Goal: Task Accomplishment & Management: Use online tool/utility

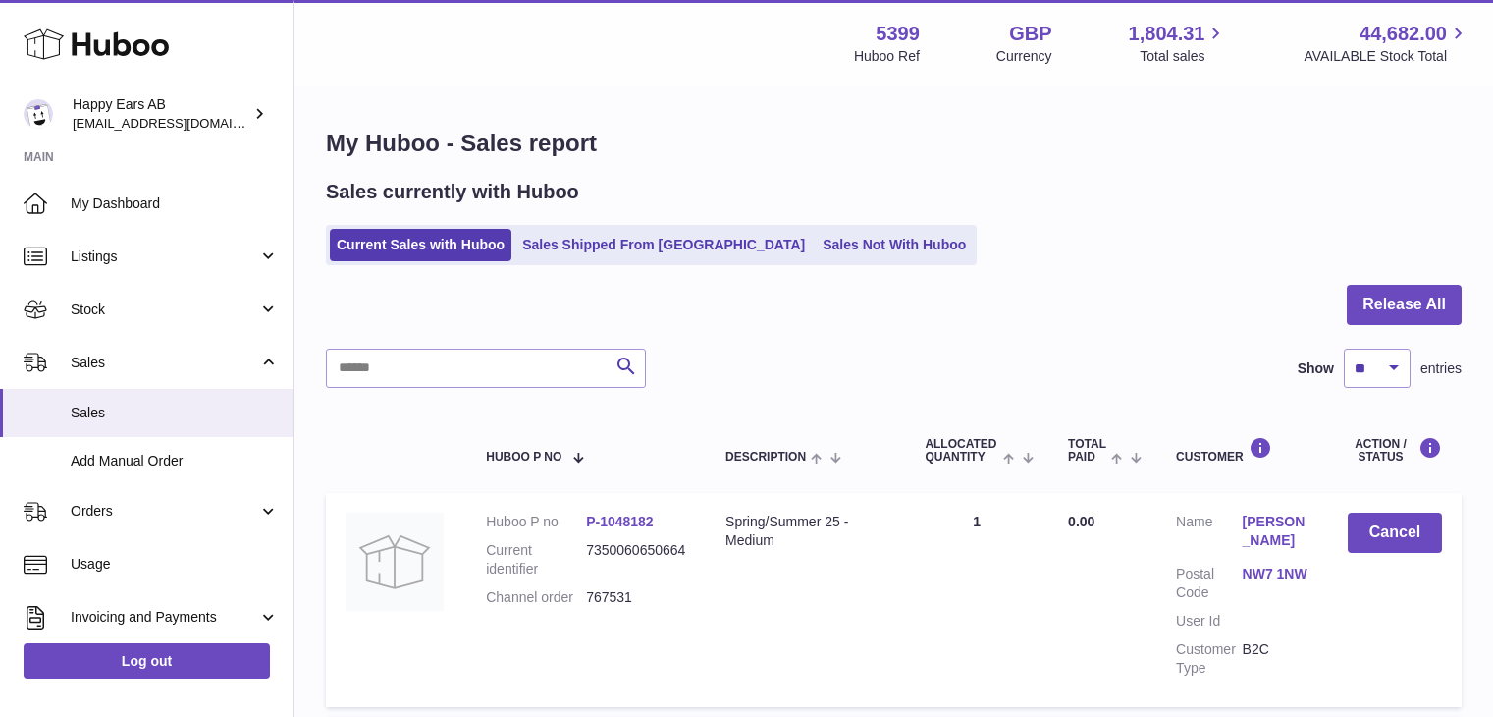
click at [93, 415] on span "Sales" at bounding box center [175, 412] width 208 height 19
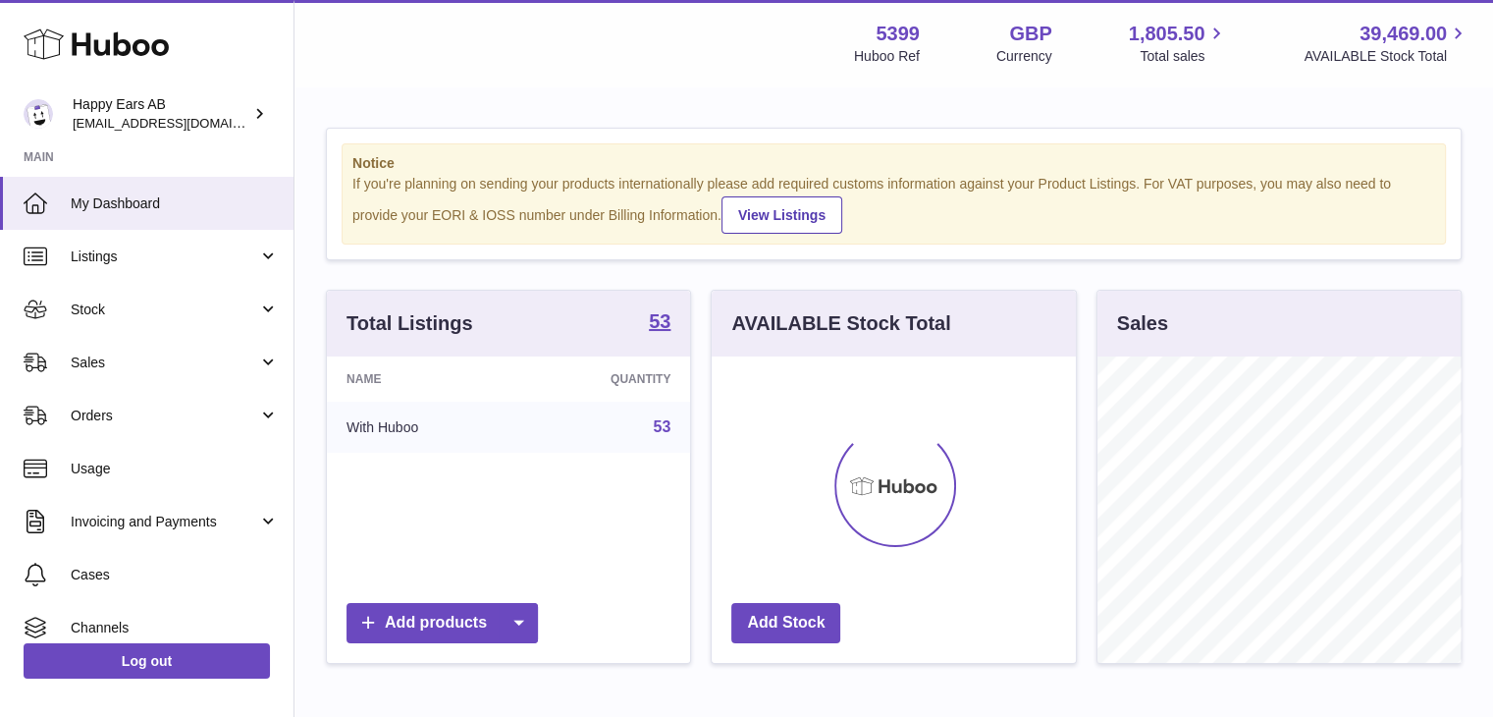
scroll to position [306, 364]
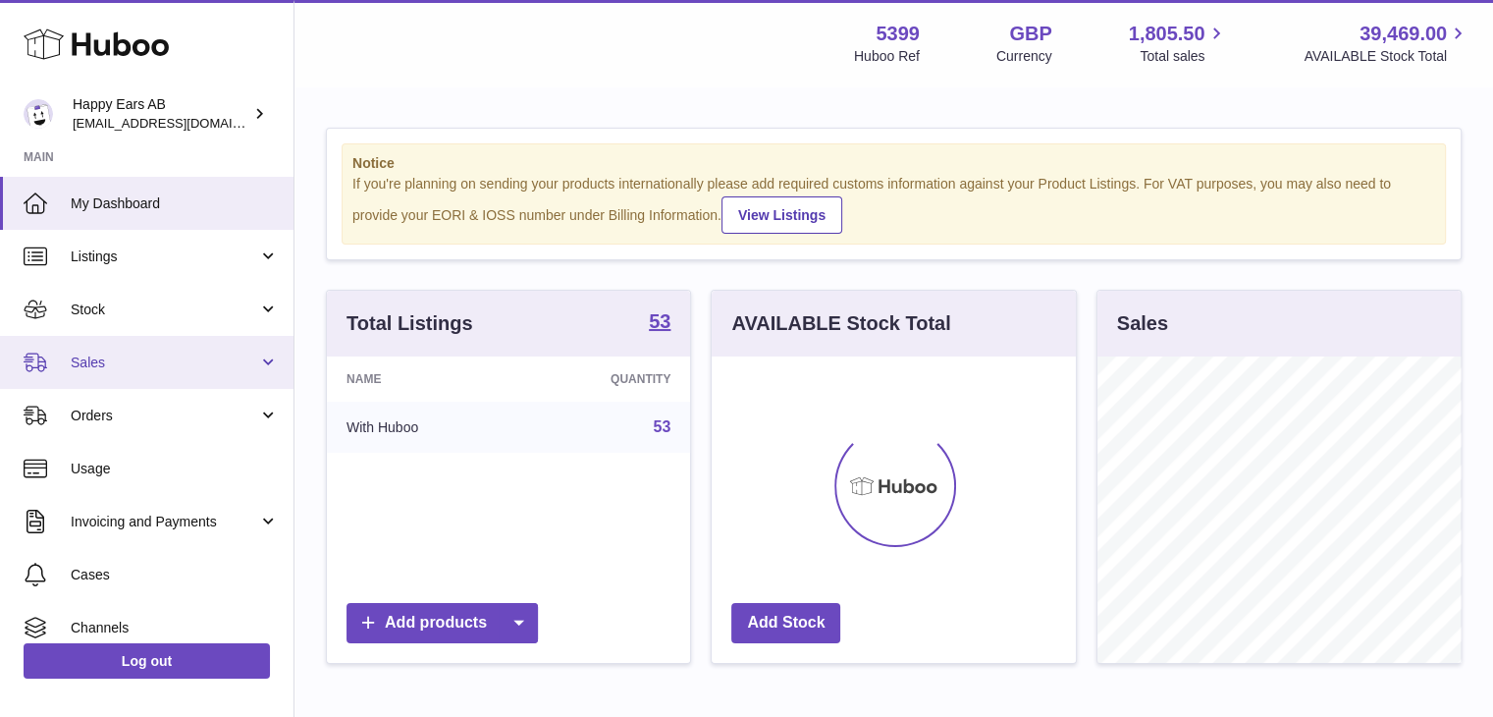
click at [160, 370] on span "Sales" at bounding box center [165, 362] width 188 height 19
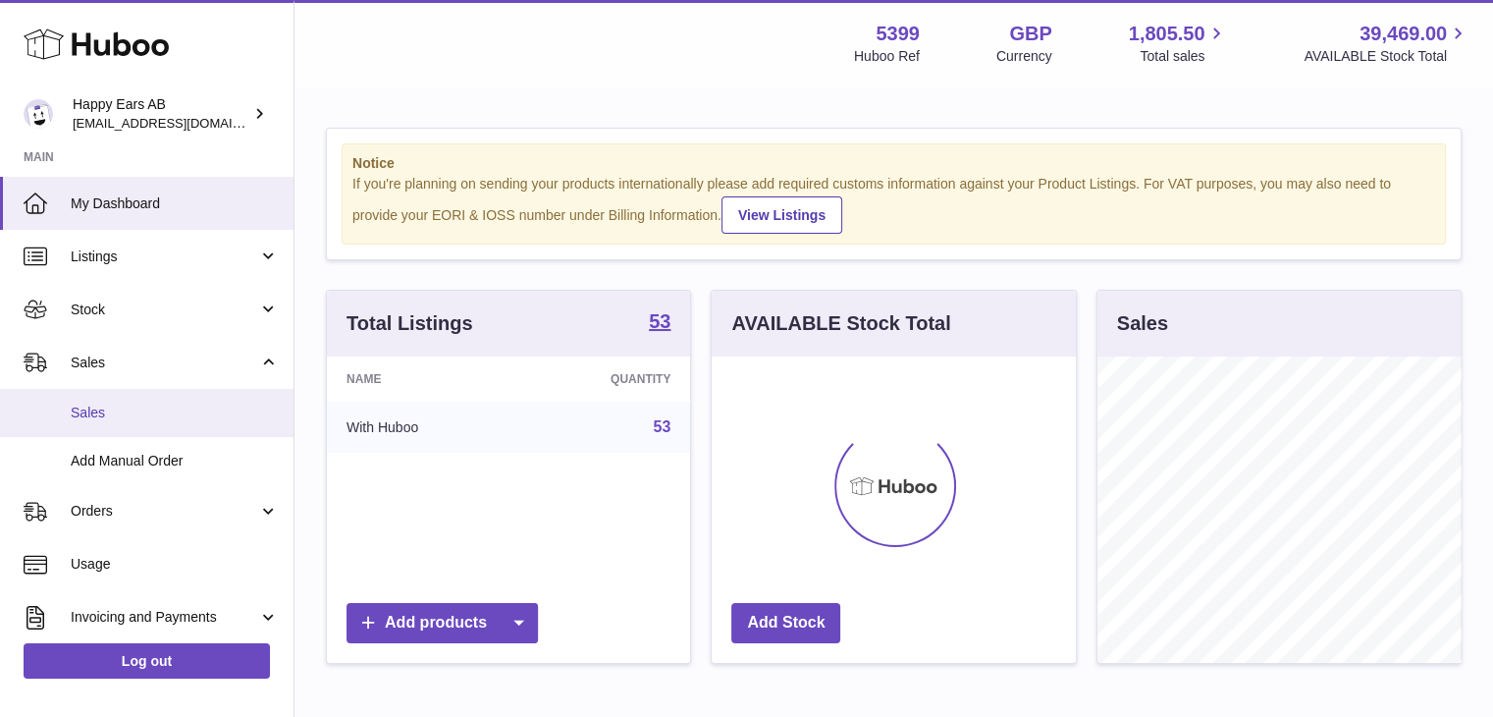
click at [209, 428] on link "Sales" at bounding box center [147, 413] width 294 height 48
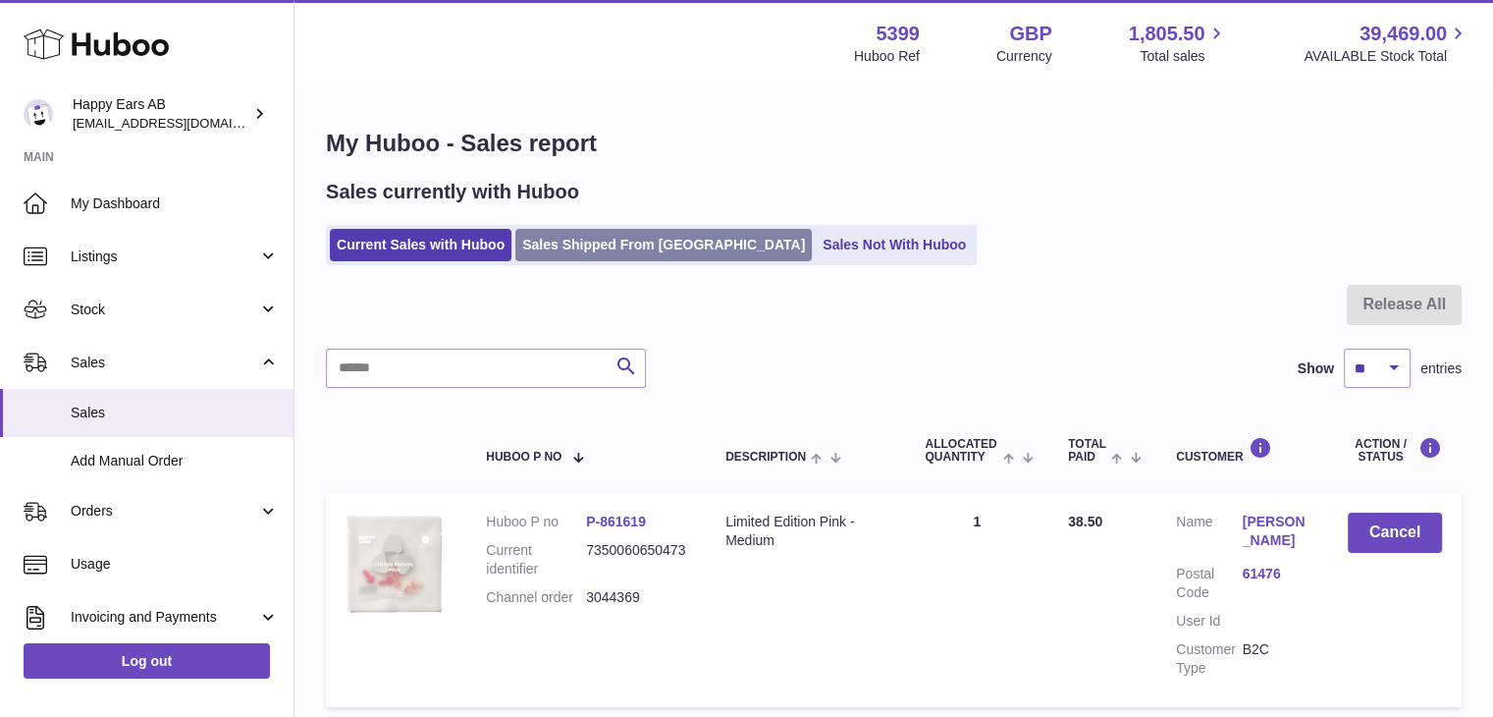
click at [558, 237] on link "Sales Shipped From [GEOGRAPHIC_DATA]" at bounding box center [663, 245] width 296 height 32
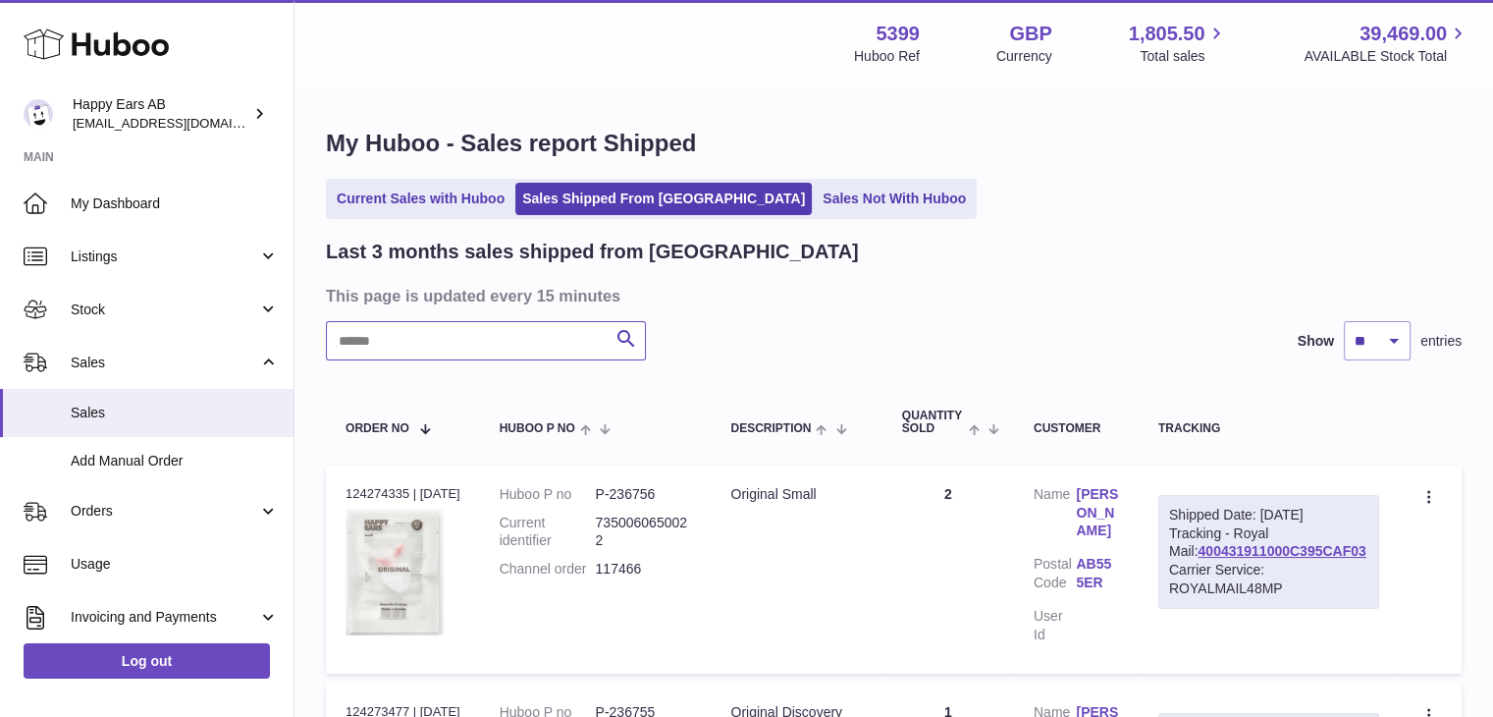
click at [452, 332] on input "text" at bounding box center [486, 340] width 320 height 39
paste input "*******"
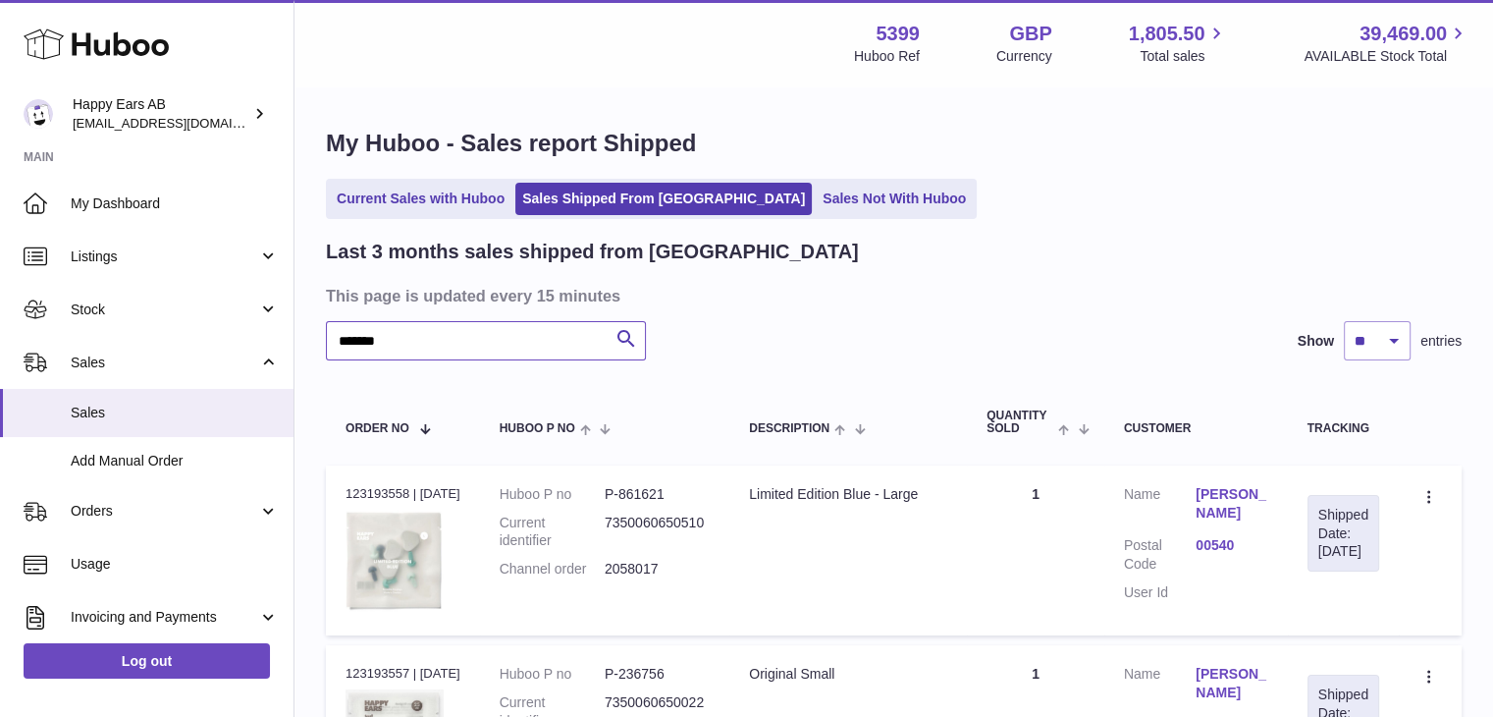
scroll to position [290, 0]
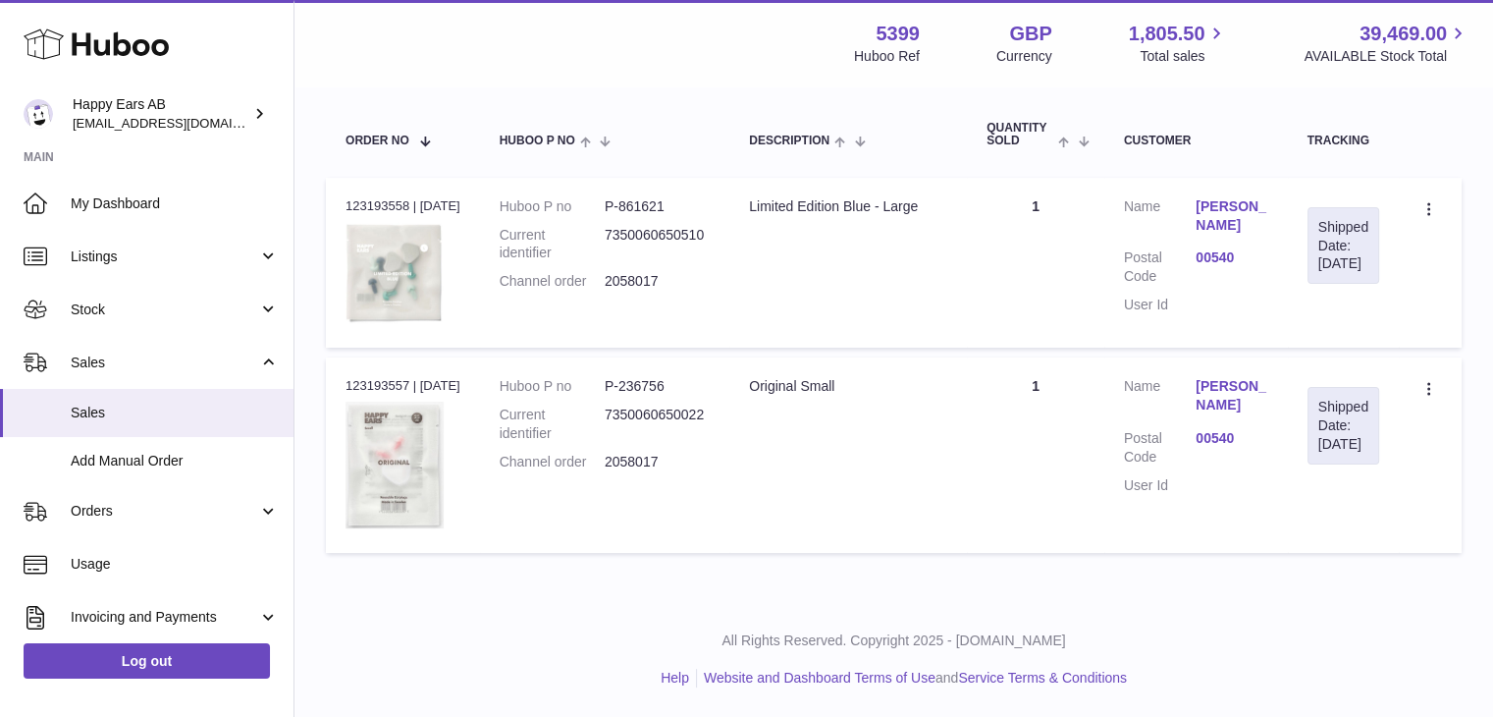
type input "*******"
click at [1421, 205] on icon at bounding box center [1431, 211] width 23 height 20
click at [1309, 296] on li "Duplicate Order" at bounding box center [1344, 295] width 196 height 42
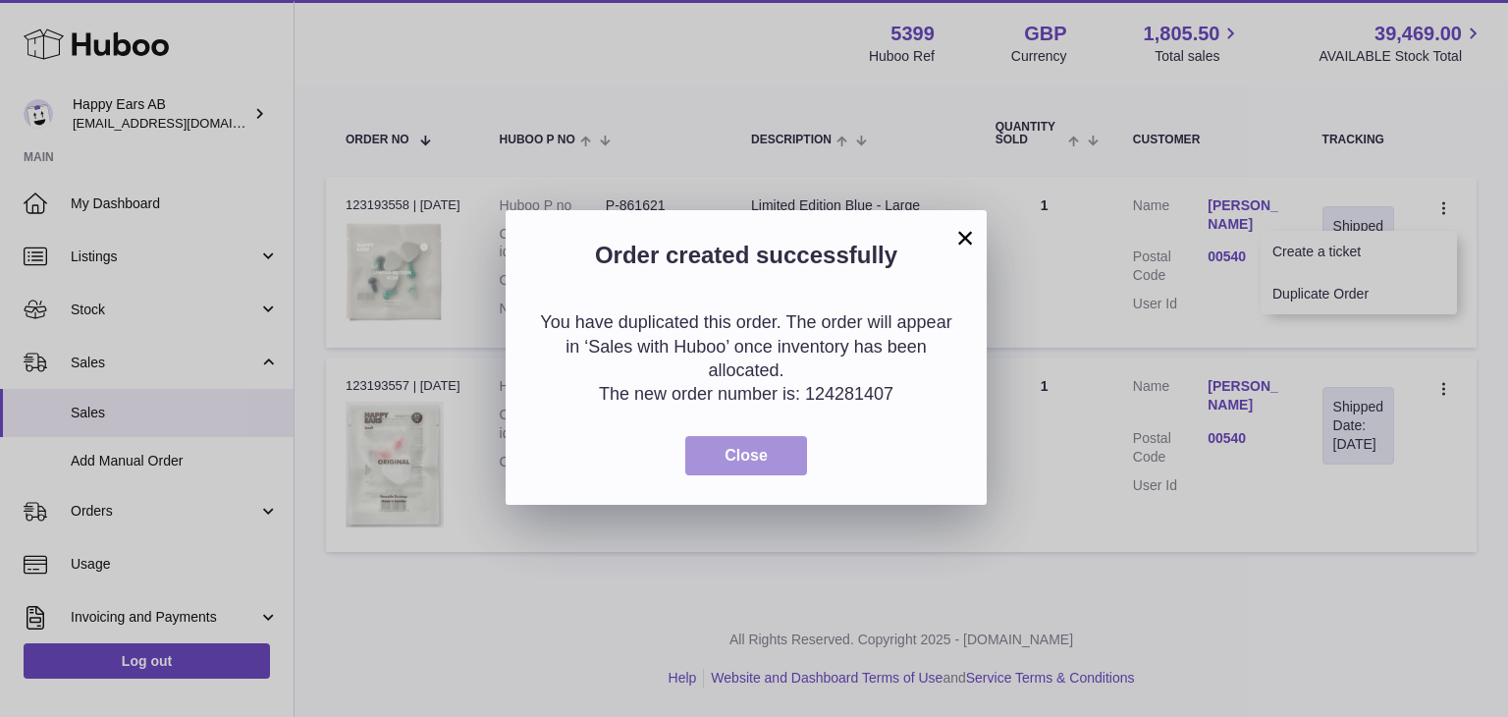
click at [737, 453] on span "Close" at bounding box center [746, 455] width 43 height 17
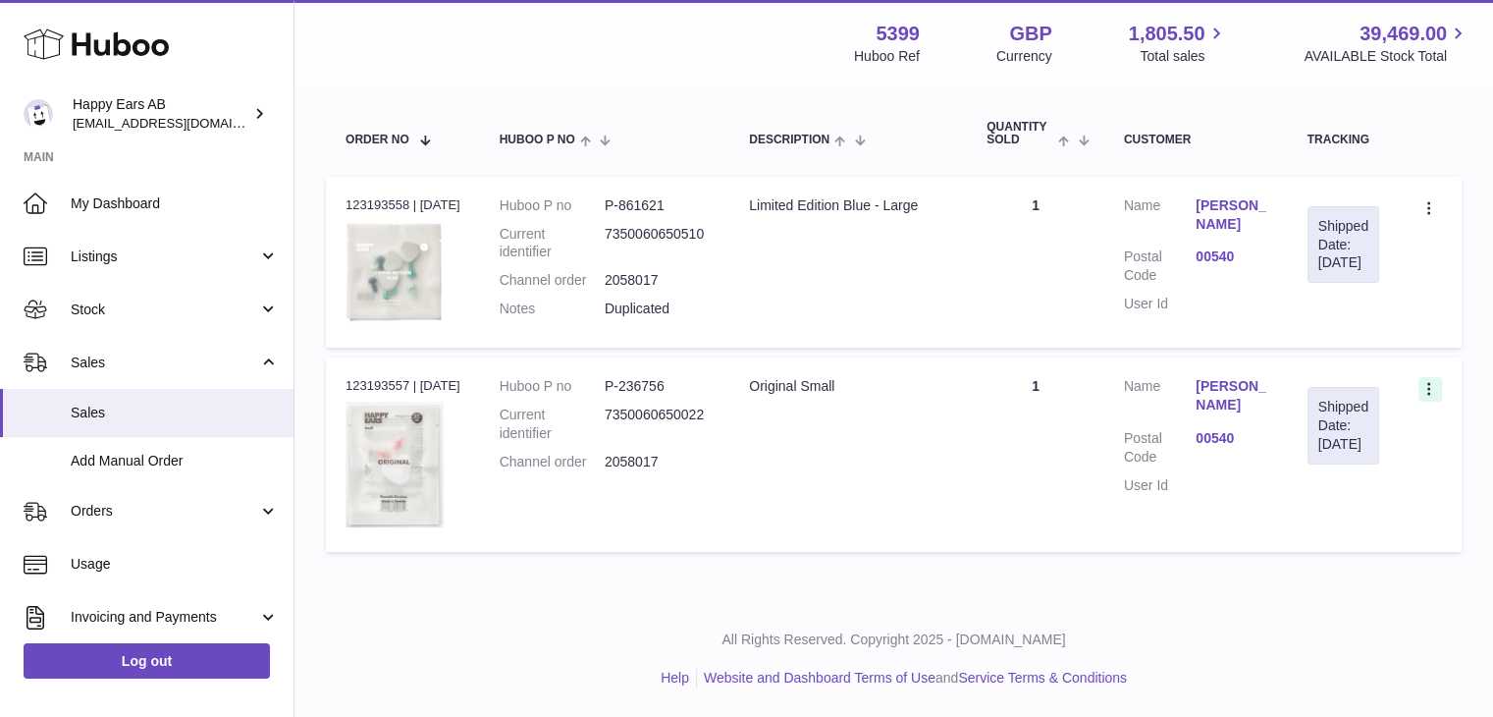
click at [1425, 391] on icon at bounding box center [1431, 391] width 23 height 20
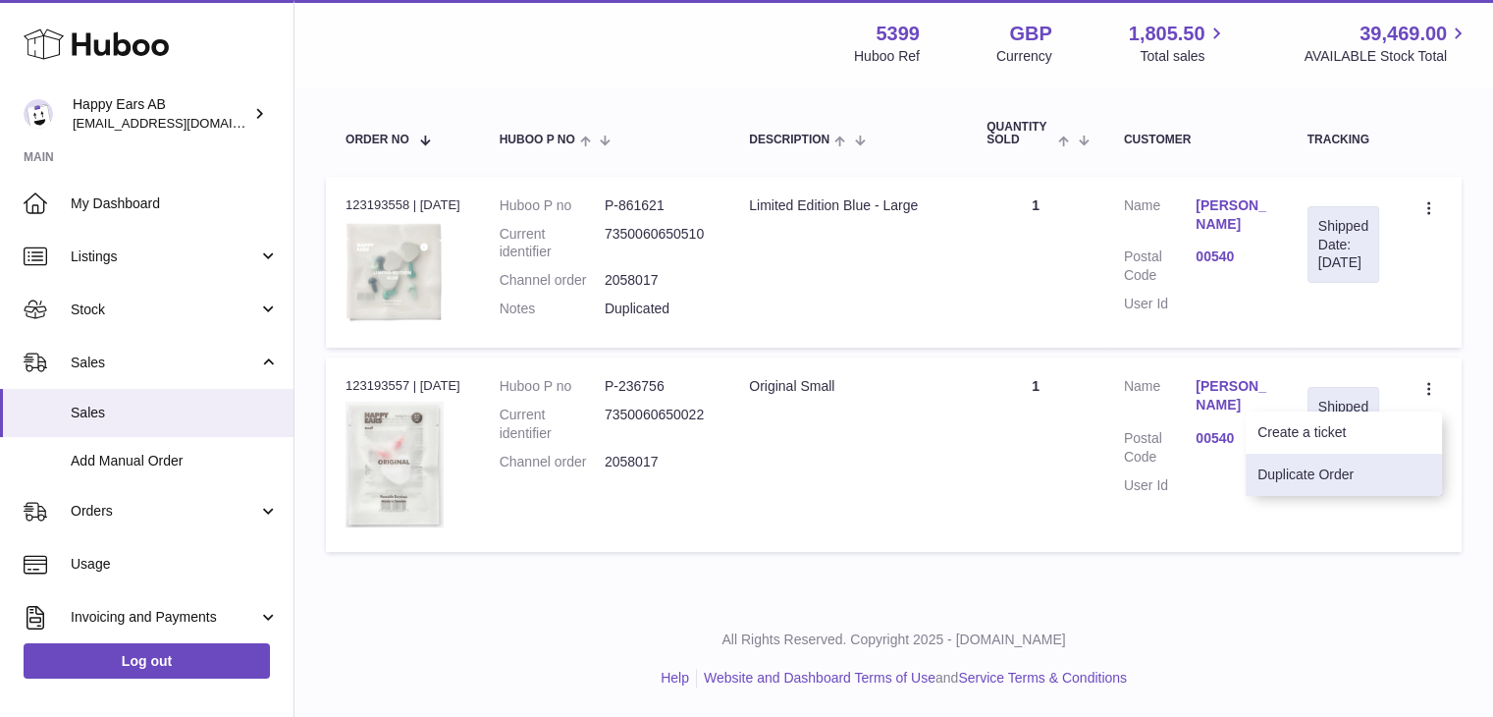
click at [1272, 469] on li "Duplicate Order" at bounding box center [1344, 475] width 196 height 42
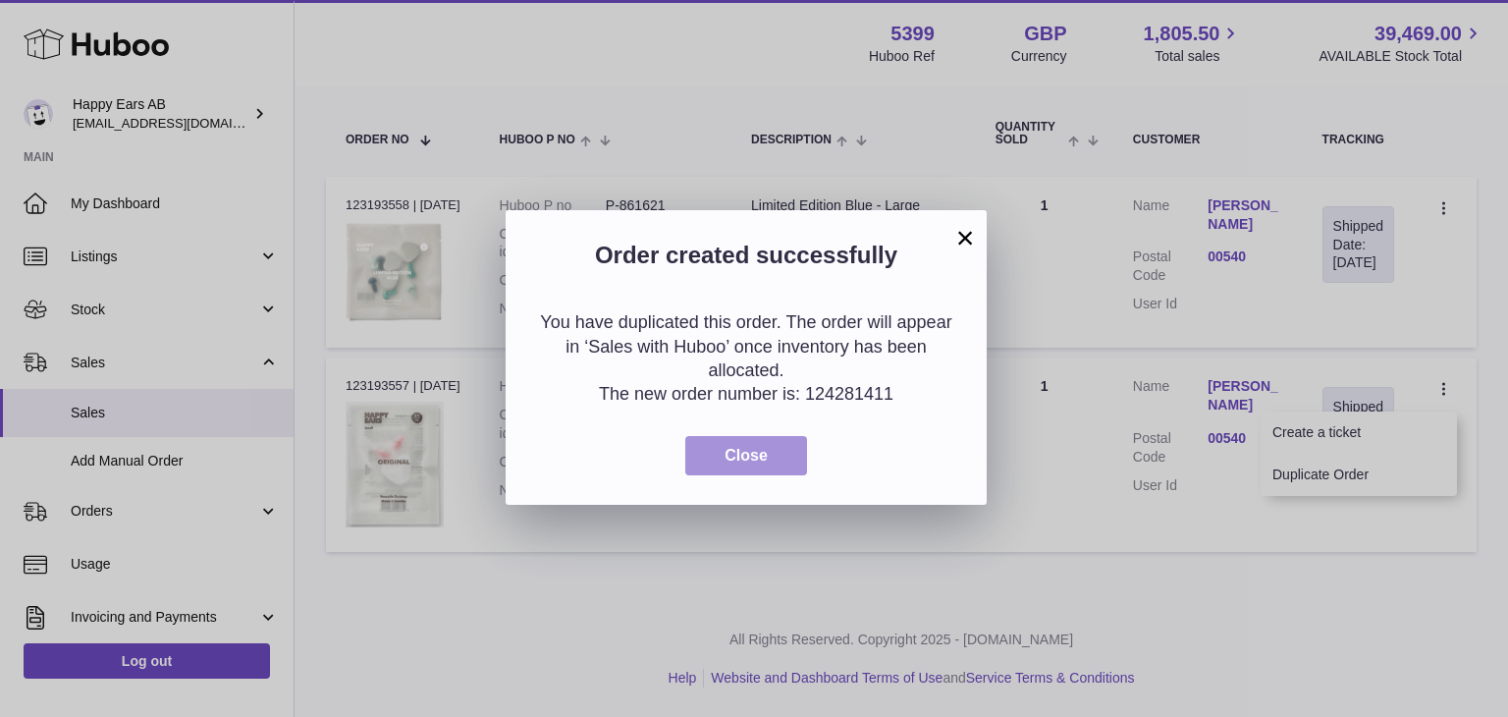
click at [728, 458] on span "Close" at bounding box center [746, 455] width 43 height 17
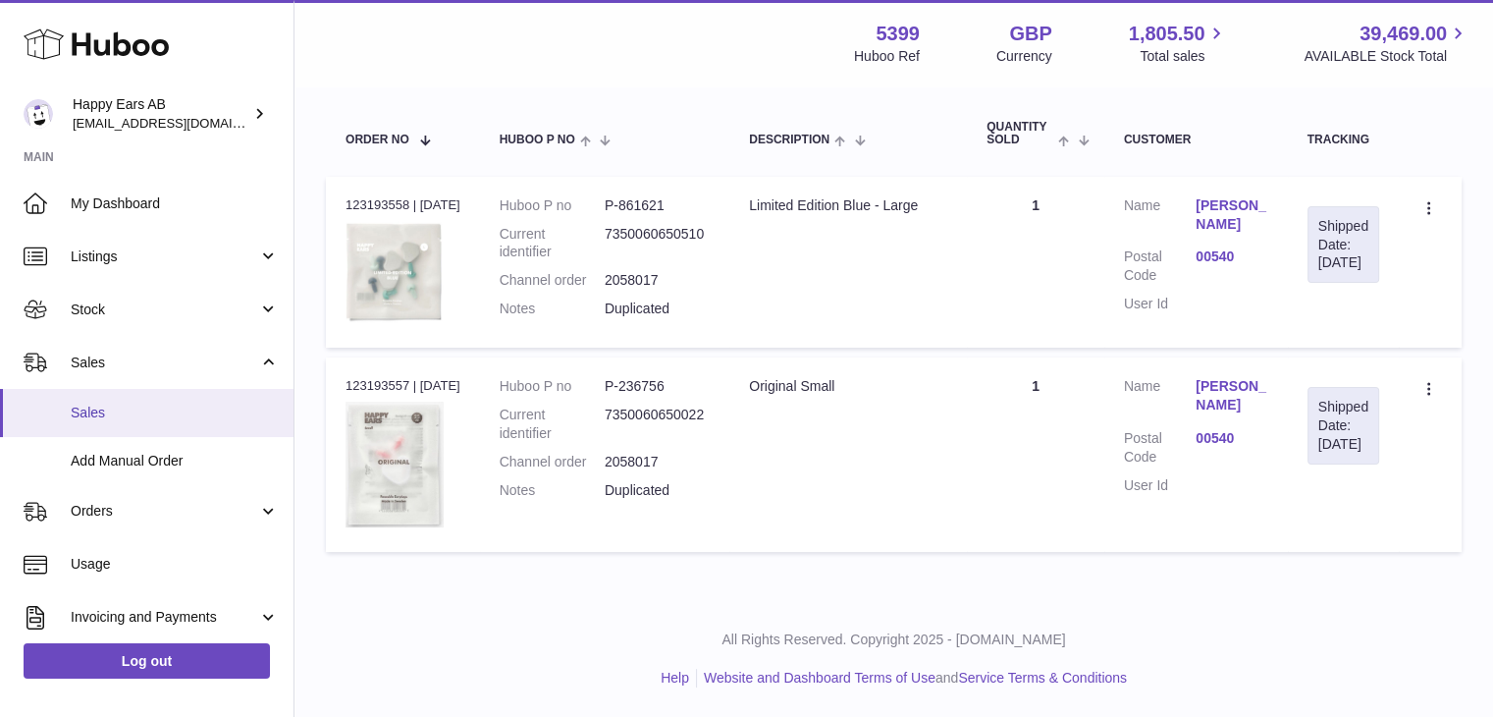
click at [199, 401] on link "Sales" at bounding box center [147, 413] width 294 height 48
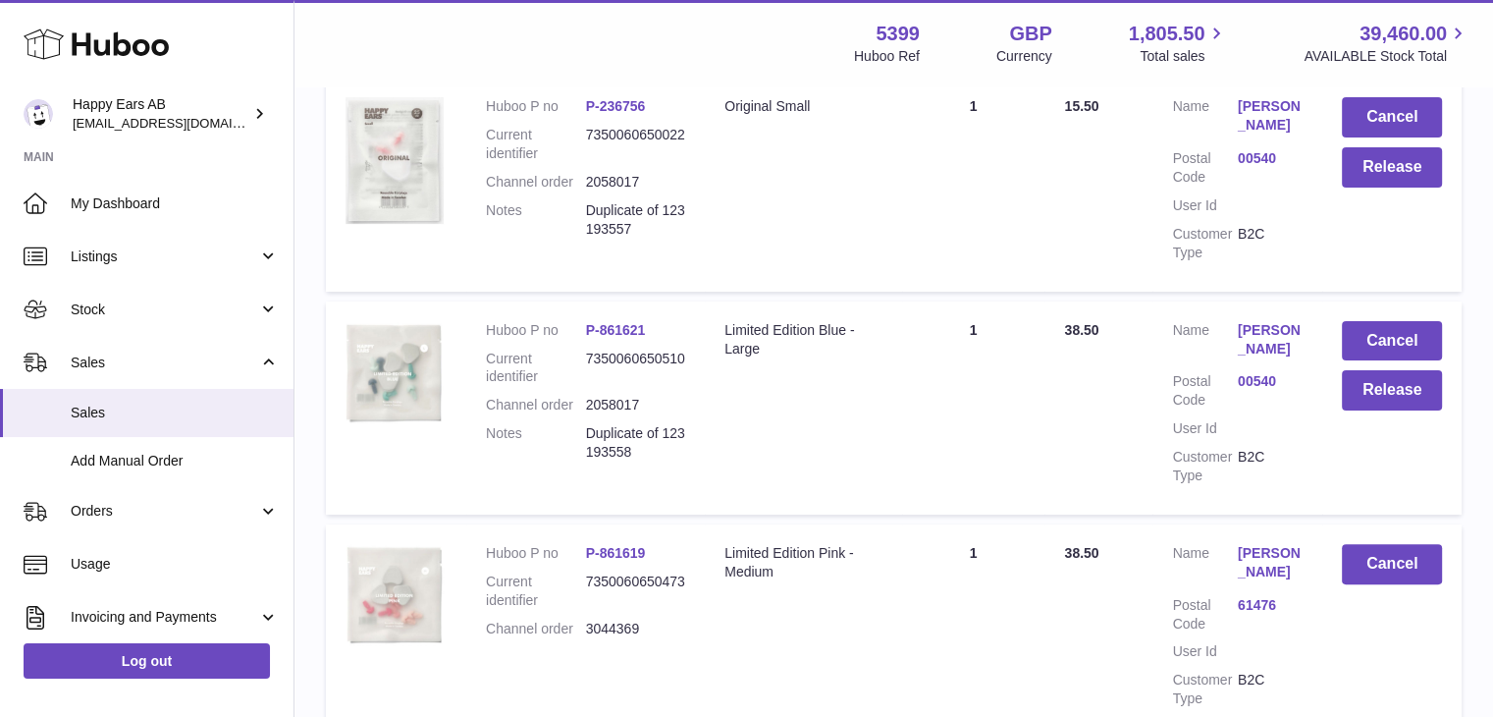
scroll to position [418, 0]
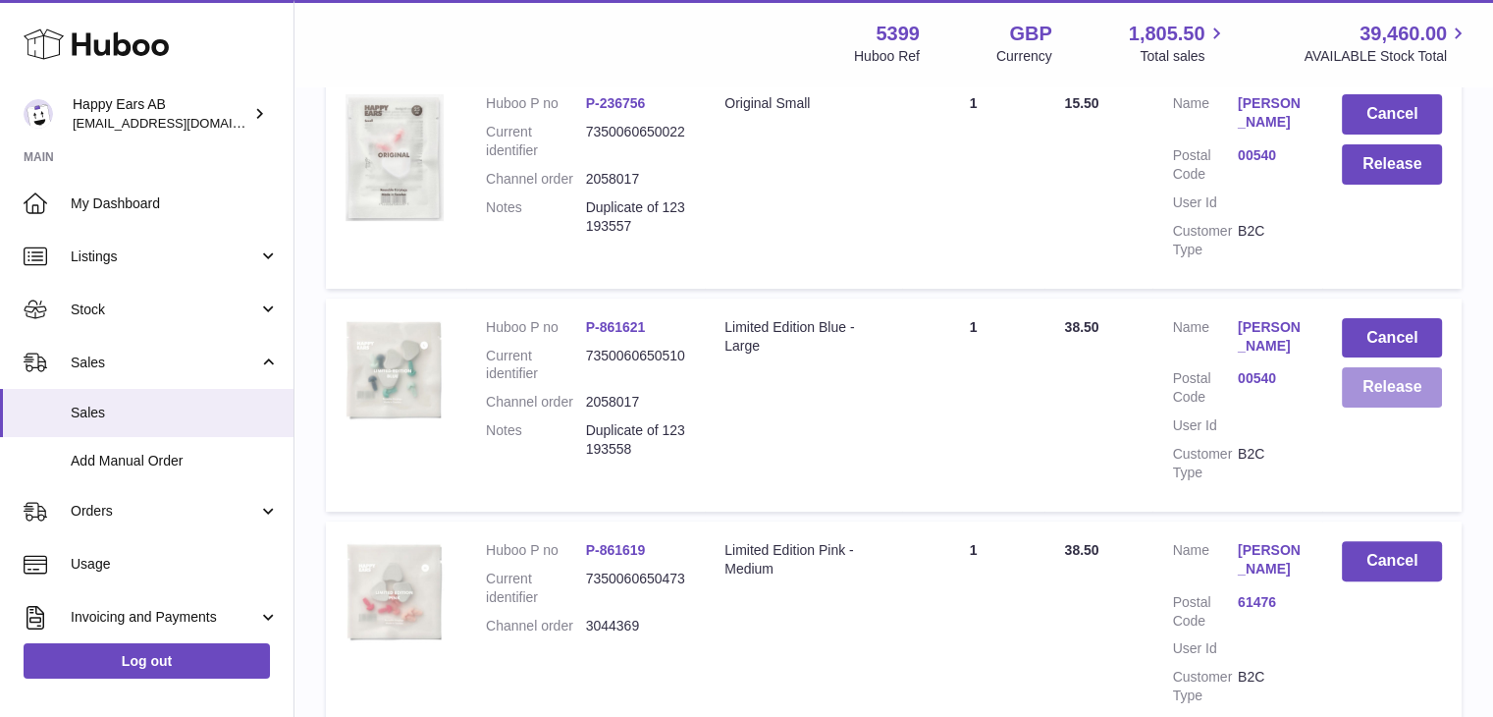
click at [1386, 391] on button "Release" at bounding box center [1392, 387] width 100 height 40
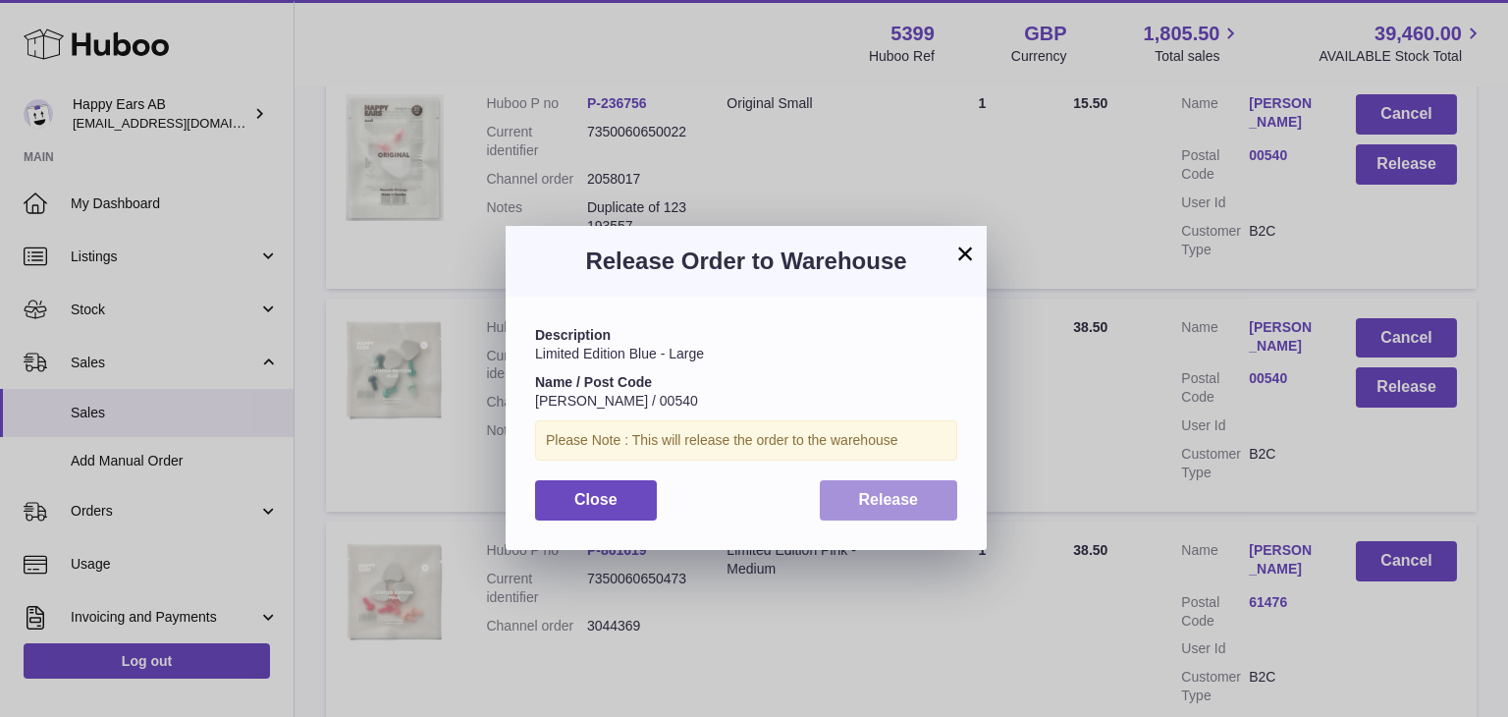
click at [856, 505] on button "Release" at bounding box center [889, 500] width 138 height 40
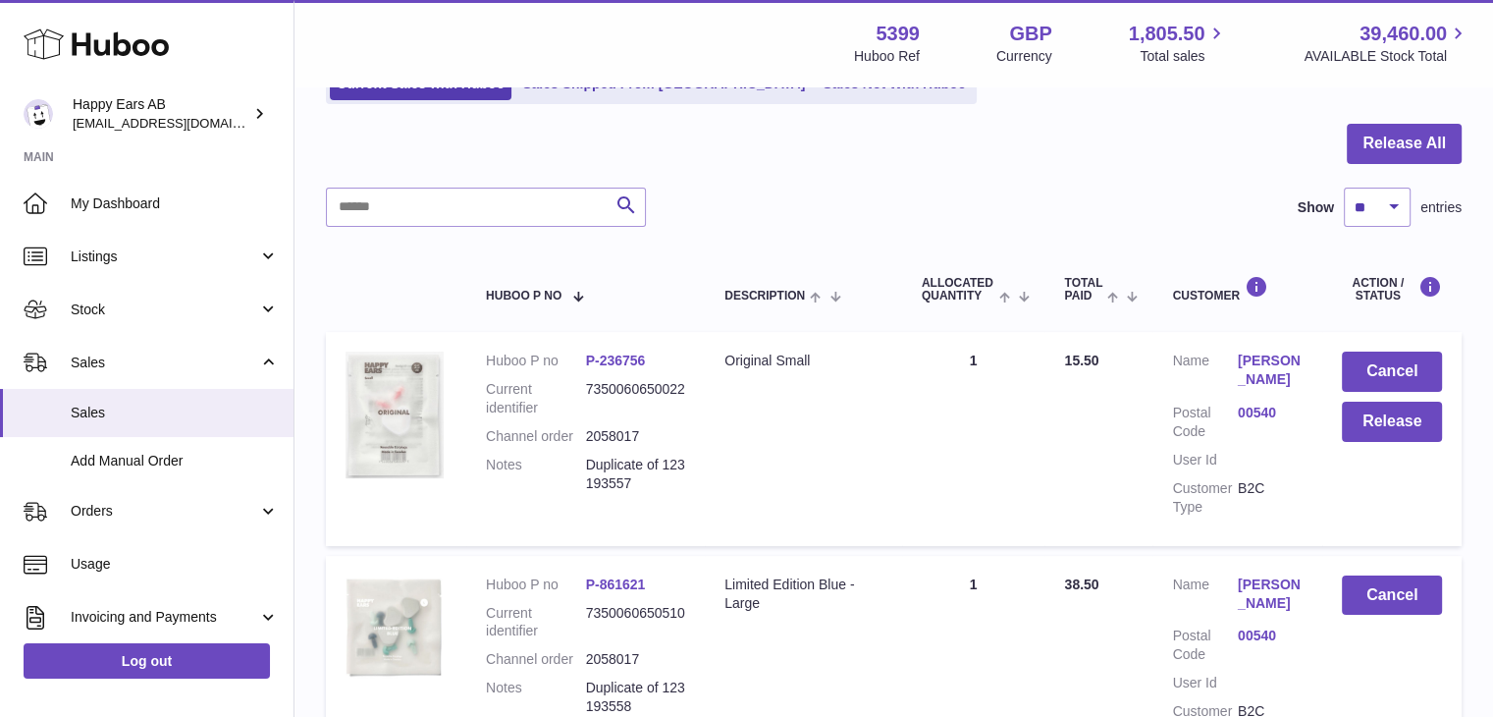
scroll to position [161, 0]
click at [1343, 439] on button "Release" at bounding box center [1392, 422] width 100 height 40
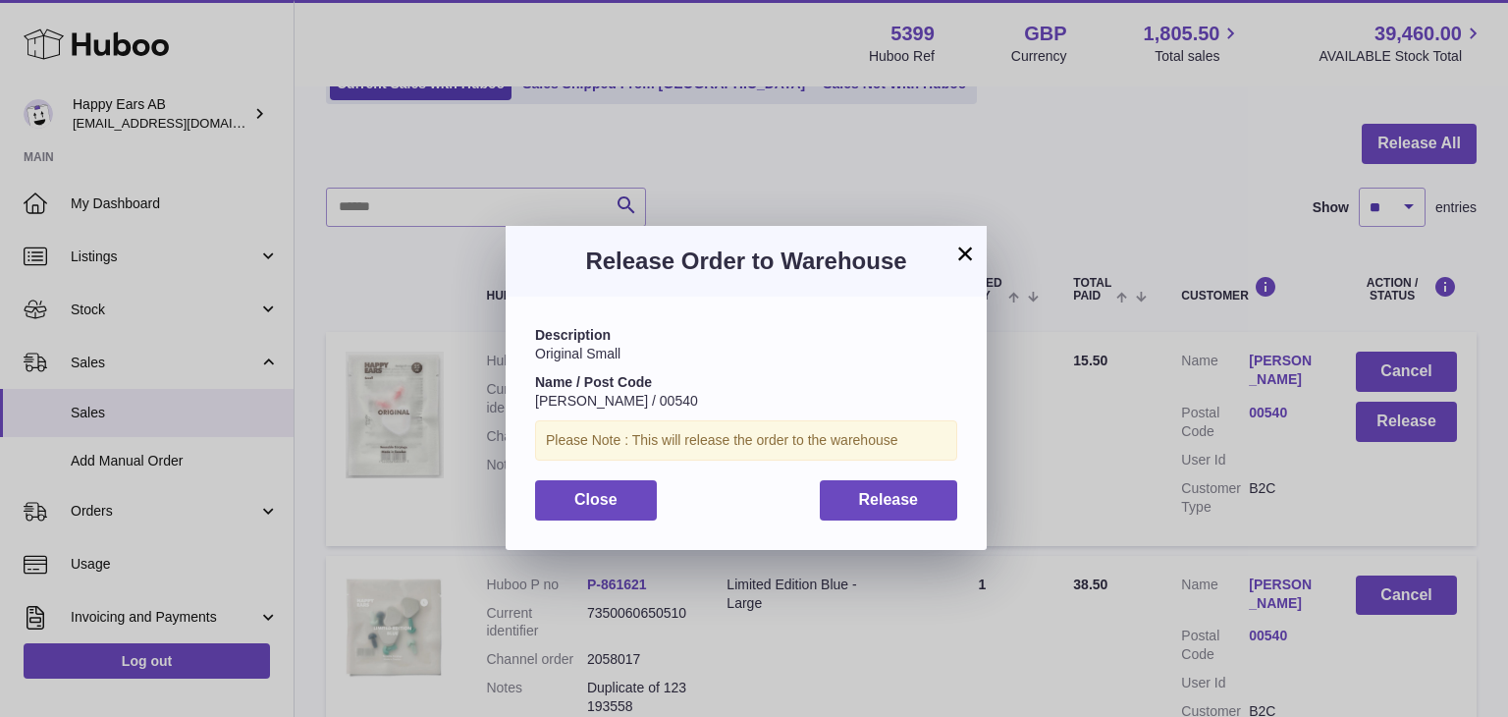
click at [874, 522] on div "Description Original Small Name / Post Code [PERSON_NAME] / 00540 Please Note :…" at bounding box center [746, 422] width 481 height 252
click at [856, 500] on button "Release" at bounding box center [889, 500] width 138 height 40
